Goal: Information Seeking & Learning: Find specific fact

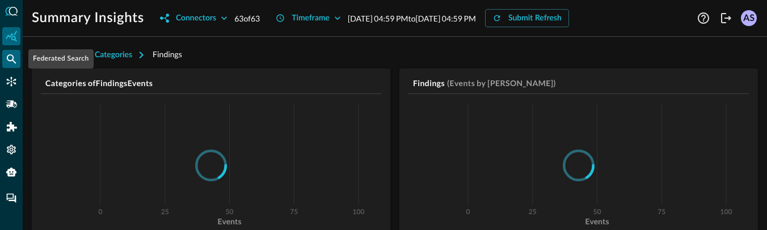
click at [18, 59] on div "Federated Search" at bounding box center [11, 59] width 18 height 18
click at [14, 56] on icon "Federated Search" at bounding box center [11, 58] width 11 height 11
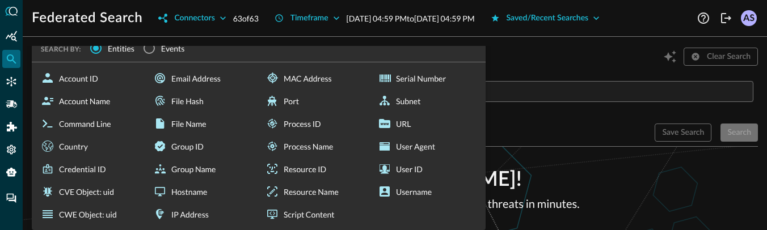
click at [214, 90] on div "​ SEARCH BY: Entities Events Account ID Account Name Command Line Country Crede…" at bounding box center [395, 102] width 726 height 43
click at [601, 74] on div "​ SEARCH BY: Entities Events Account ID Account Name Command Line Country Crede…" at bounding box center [395, 107] width 726 height 70
click at [534, 53] on div "Search Criteria Query Builder FSQL Copilot BETA Clear Search" at bounding box center [395, 57] width 726 height 22
click at [522, 112] on div "​ Case-sensitive" at bounding box center [554, 102] width 407 height 43
click at [596, 129] on div "Advanced Options" at bounding box center [339, 133] width 614 height 18
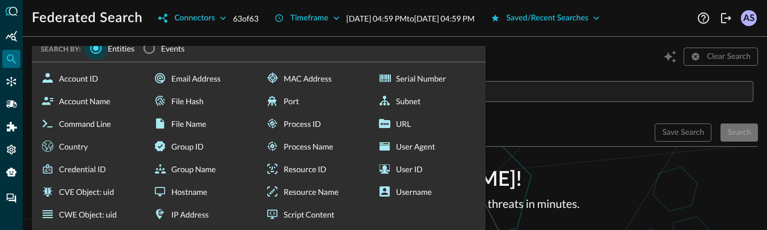
click at [103, 47] on input "Entities" at bounding box center [96, 48] width 24 height 24
click at [171, 50] on span "Events" at bounding box center [173, 49] width 24 height 12
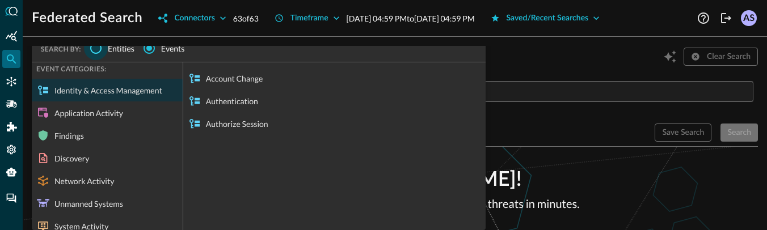
click at [94, 48] on input "Entities" at bounding box center [96, 48] width 24 height 24
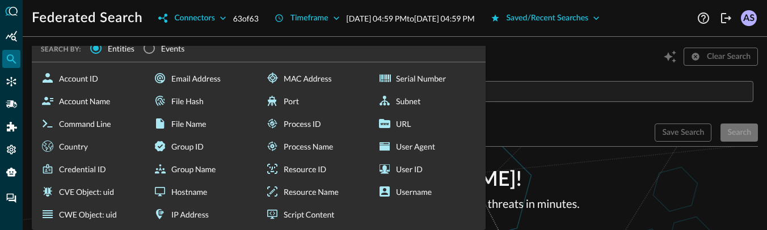
click at [524, 112] on div "​ Case-sensitive" at bounding box center [554, 102] width 407 height 43
click at [558, 184] on p "Welcome [PERSON_NAME] !" at bounding box center [394, 180] width 369 height 31
click at [9, 36] on icon "Summary Insights" at bounding box center [11, 36] width 11 height 11
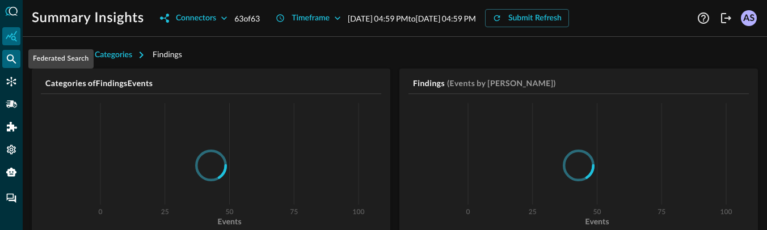
click at [11, 52] on div "Federated Search" at bounding box center [11, 59] width 18 height 18
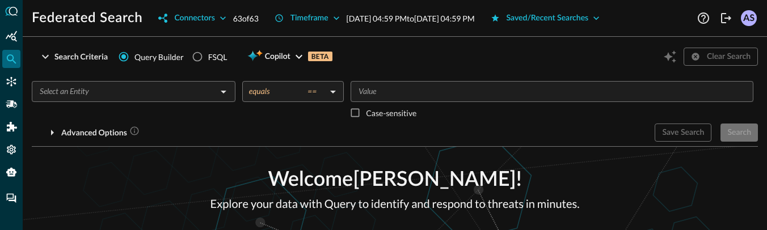
click at [335, 93] on body "Federated Search Connectors 63 of 63 Timeframe [DATE] 04:59 PM to [DATE] 04:59 …" at bounding box center [383, 115] width 767 height 230
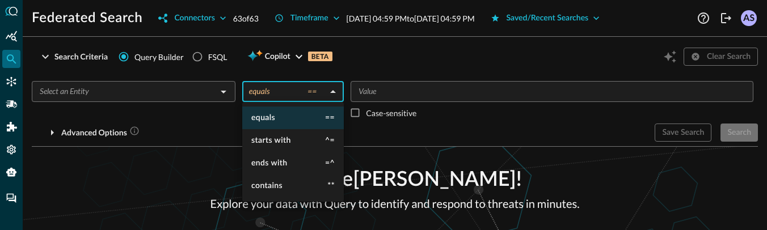
click at [177, 96] on div at bounding box center [383, 115] width 767 height 230
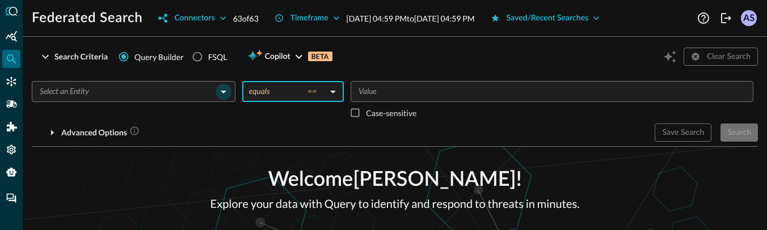
click at [223, 95] on icon "Open" at bounding box center [224, 92] width 14 height 14
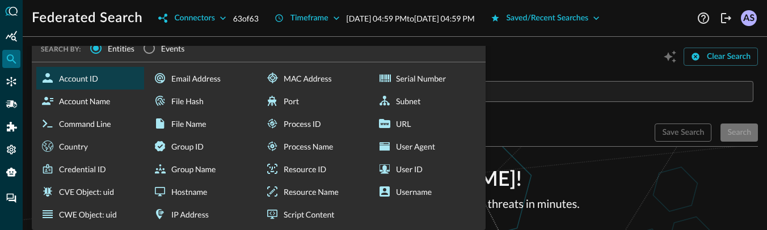
type input "Account ID"
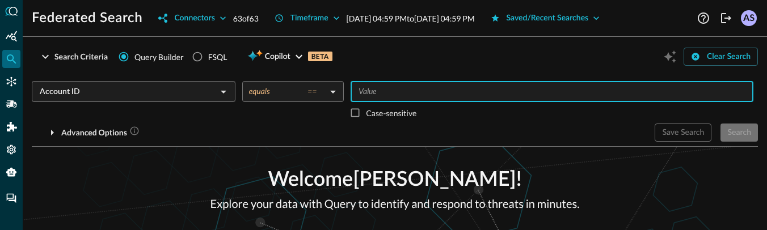
click at [376, 91] on input "Value" at bounding box center [551, 92] width 394 height 14
type input "123"
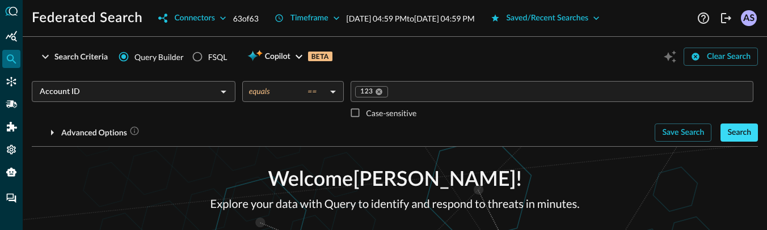
click at [733, 136] on div "Search" at bounding box center [739, 133] width 24 height 14
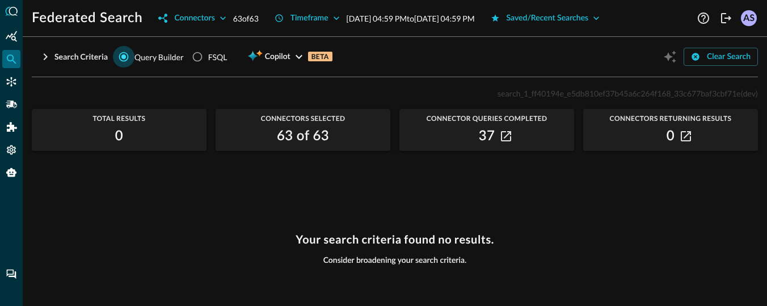
click at [134, 50] on input "Query Builder" at bounding box center [124, 57] width 22 height 22
click at [76, 59] on div "Search Criteria" at bounding box center [80, 57] width 53 height 14
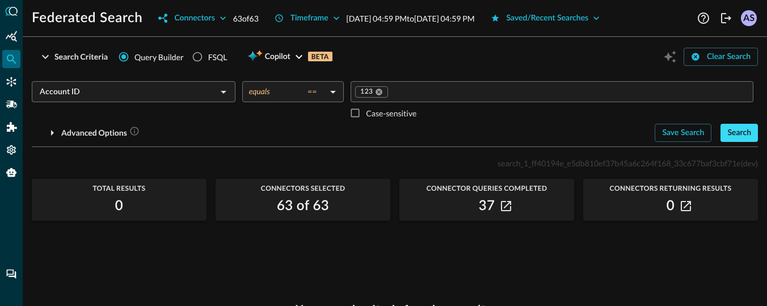
click at [741, 133] on div "Search" at bounding box center [739, 133] width 24 height 14
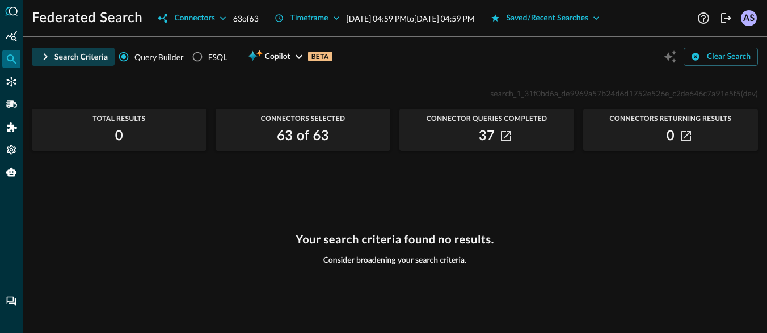
click at [64, 52] on div "Search Criteria" at bounding box center [80, 57] width 53 height 14
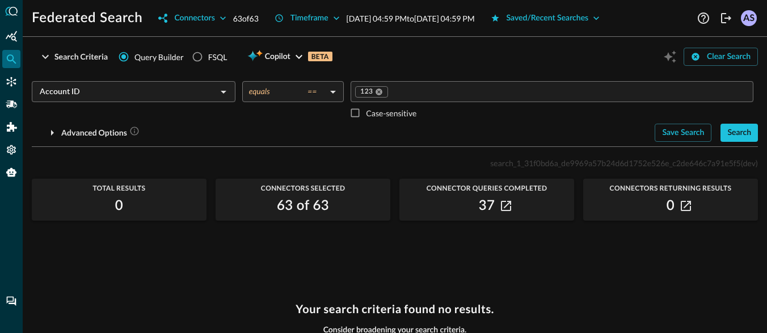
click at [334, 95] on body "Federated Search Connectors 63 of 63 Timeframe [DATE] 04:59 PM to [DATE] 04:59 …" at bounding box center [383, 166] width 767 height 333
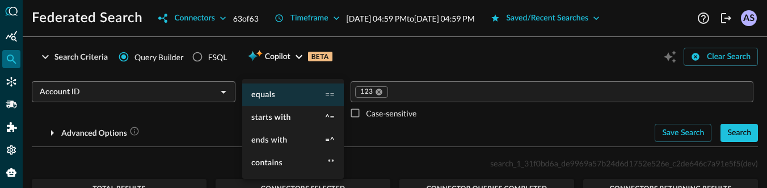
click at [382, 116] on div at bounding box center [383, 94] width 767 height 188
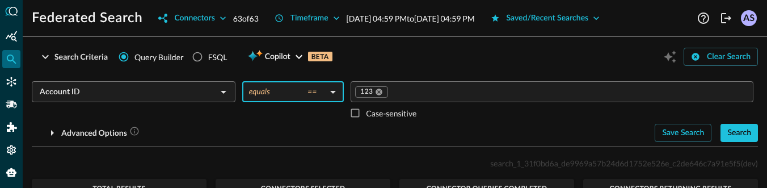
click at [382, 116] on div "equals == starts with ^= ends with =^ contains **" at bounding box center [383, 94] width 767 height 188
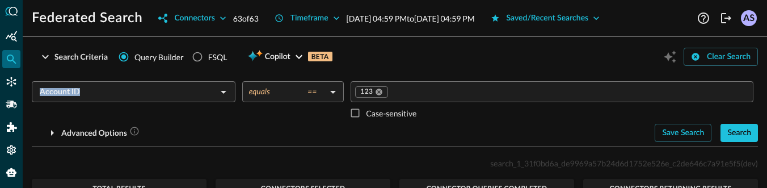
click at [382, 116] on p "Case-sensitive" at bounding box center [391, 113] width 50 height 12
click at [366, 116] on input "Case-sensitive" at bounding box center [355, 113] width 22 height 22
click at [402, 117] on p "Case-sensitive" at bounding box center [391, 113] width 50 height 12
click at [366, 117] on input "Case-sensitive" at bounding box center [355, 113] width 22 height 22
checkbox input "false"
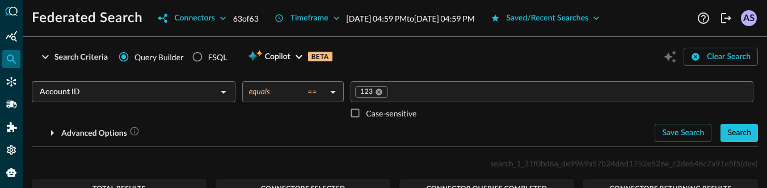
click at [322, 124] on div "Advanced Options" at bounding box center [339, 133] width 614 height 18
